Goal: Task Accomplishment & Management: Manage account settings

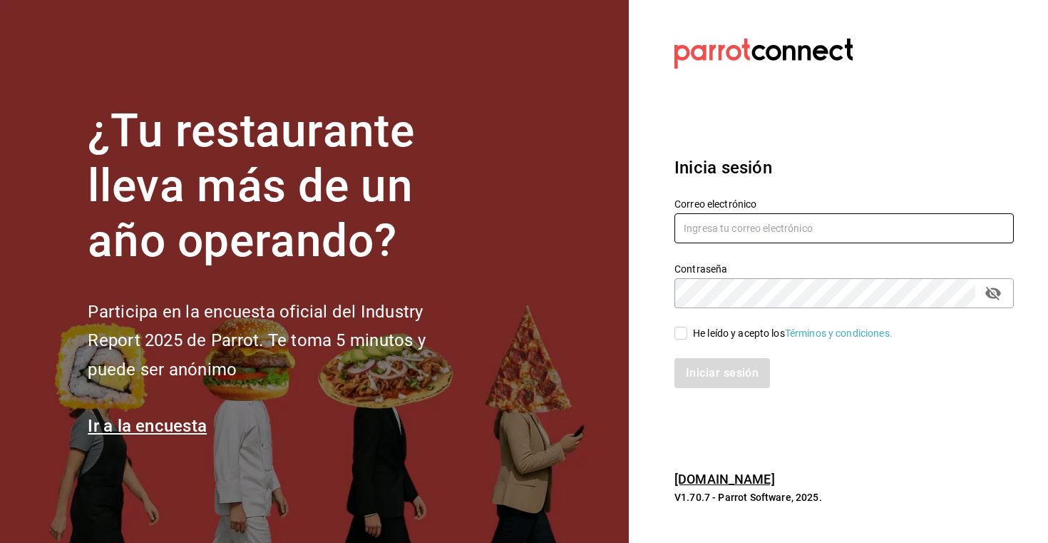
type input "[EMAIL_ADDRESS][DOMAIN_NAME]"
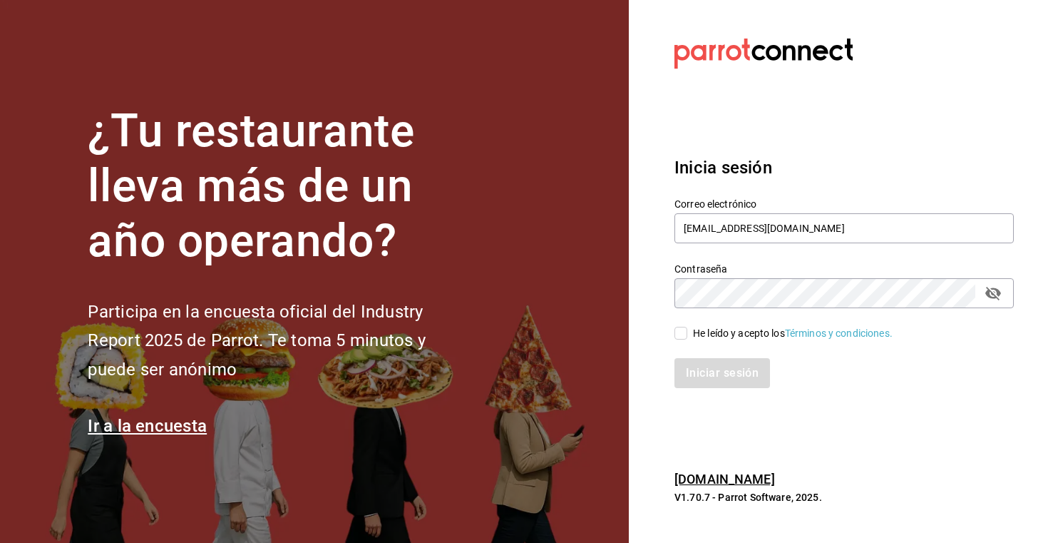
click at [685, 339] on input "He leído y acepto los Términos y condiciones." at bounding box center [681, 333] width 13 height 13
checkbox input "true"
click at [710, 372] on button "Iniciar sesión" at bounding box center [723, 373] width 97 height 30
